Goal: Navigation & Orientation: Find specific page/section

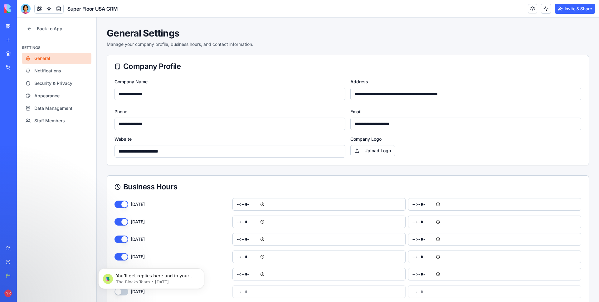
click at [209, 63] on div "Company Profile" at bounding box center [347, 66] width 467 height 7
click at [59, 73] on span "Notifications" at bounding box center [47, 71] width 27 height 6
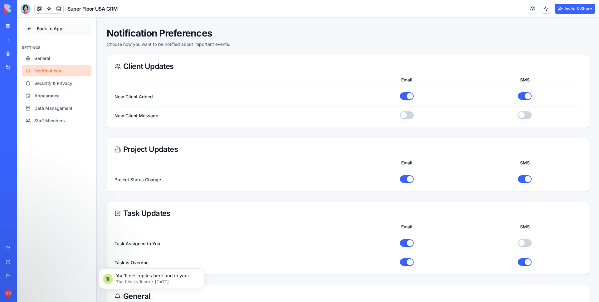
click at [51, 30] on button "Back to App" at bounding box center [57, 28] width 70 height 12
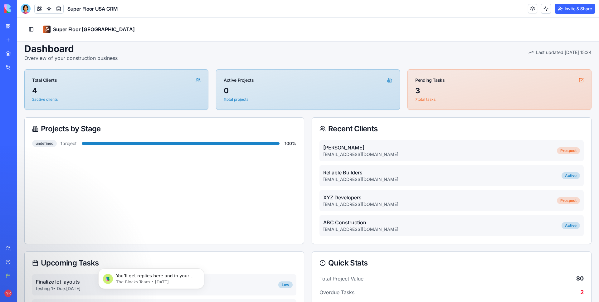
scroll to position [41, 0]
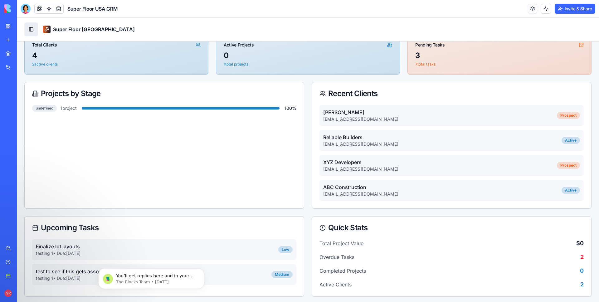
click at [28, 32] on button "Toggle Sidebar" at bounding box center [31, 29] width 14 height 14
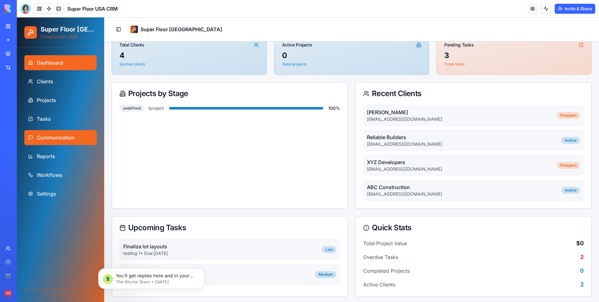
click at [62, 138] on span "Communication" at bounding box center [56, 137] width 38 height 7
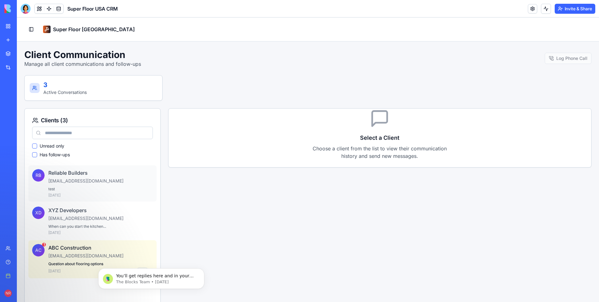
click at [138, 170] on div "Reliable Builders" at bounding box center [100, 172] width 104 height 7
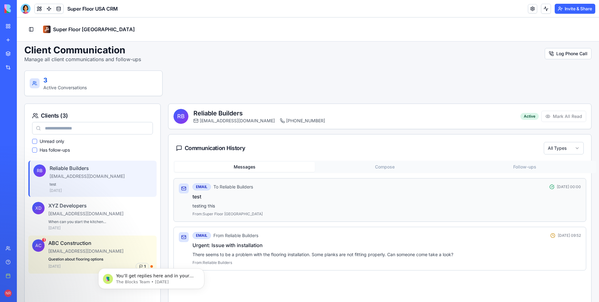
scroll to position [45, 0]
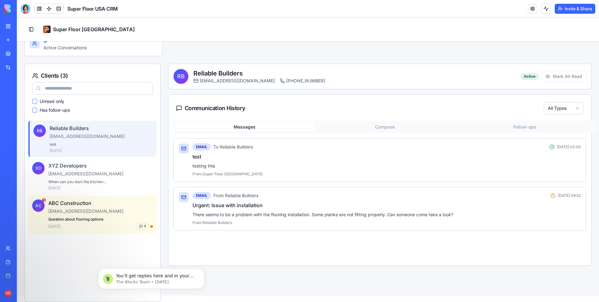
click at [388, 128] on button "Compose" at bounding box center [385, 127] width 140 height 10
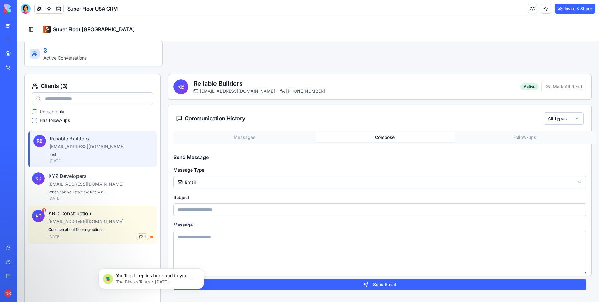
scroll to position [0, 0]
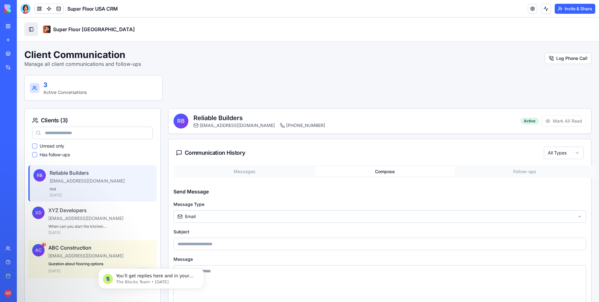
click at [33, 31] on button "Toggle Sidebar" at bounding box center [31, 29] width 14 height 14
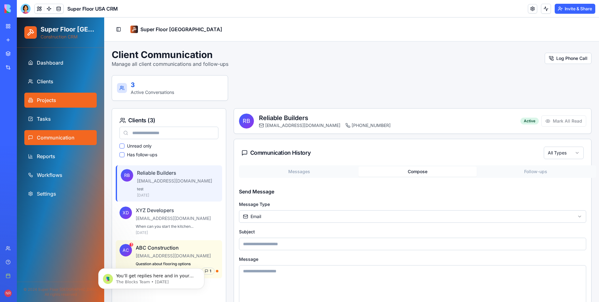
click at [49, 99] on span "Projects" at bounding box center [46, 99] width 19 height 7
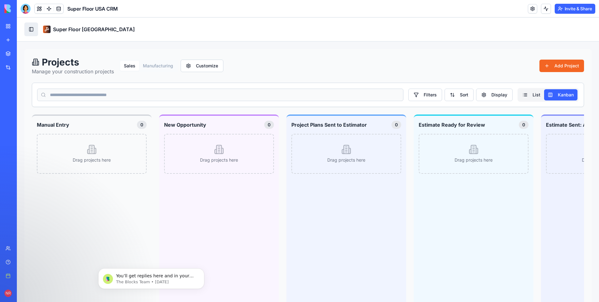
click at [27, 28] on button "Toggle Sidebar" at bounding box center [31, 29] width 14 height 14
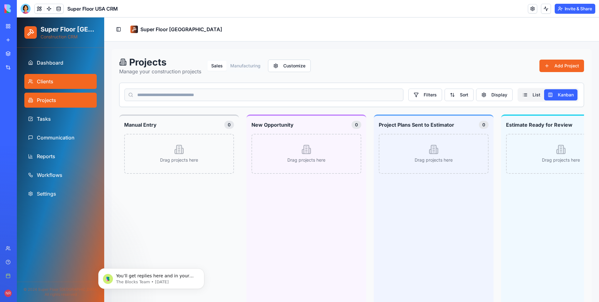
click at [58, 80] on link "Clients" at bounding box center [60, 81] width 72 height 15
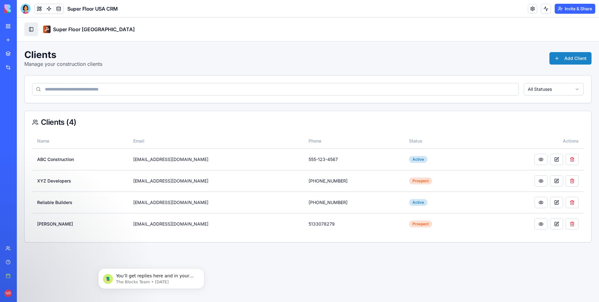
click at [27, 28] on button "Toggle Sidebar" at bounding box center [31, 29] width 14 height 14
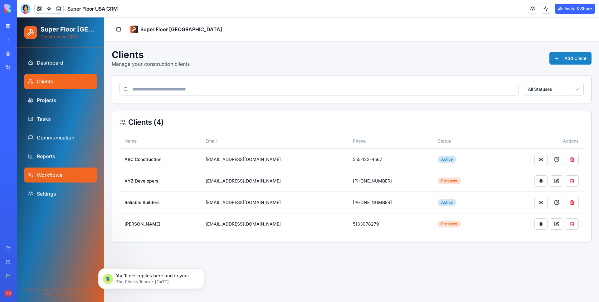
click at [64, 180] on link "Workflows" at bounding box center [60, 174] width 72 height 15
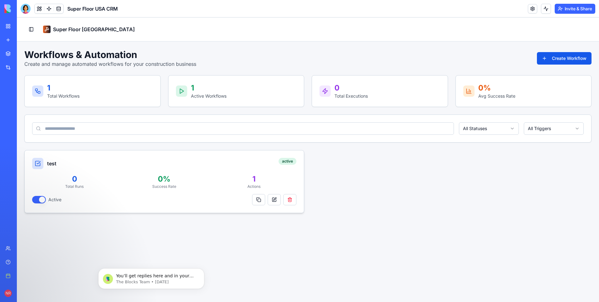
click at [174, 178] on p "0 %" at bounding box center [164, 179] width 85 height 10
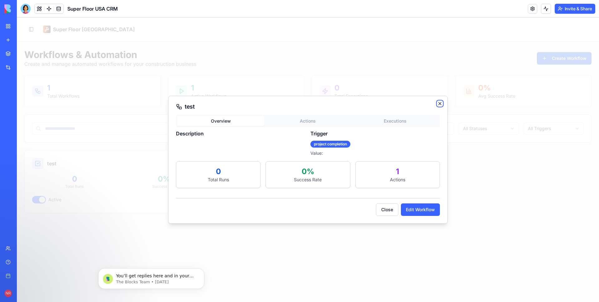
click at [440, 102] on icon "button" at bounding box center [439, 103] width 5 height 5
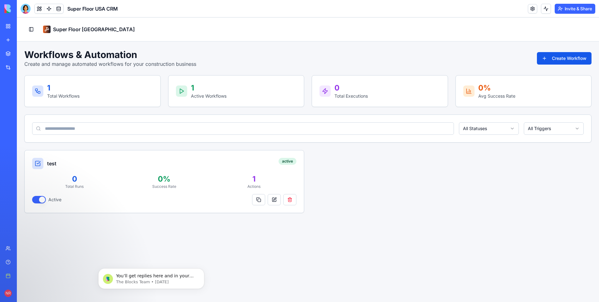
click at [391, 58] on div "Workflows & Automation Create and manage automated workflows for your construct…" at bounding box center [307, 58] width 567 height 19
click at [390, 58] on div "Workflows & Automation Create and manage automated workflows for your construct…" at bounding box center [307, 58] width 567 height 19
